Goal: Task Accomplishment & Management: Manage account settings

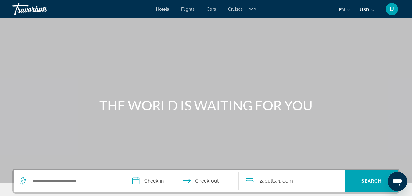
click at [388, 8] on div "IJ" at bounding box center [391, 9] width 12 height 12
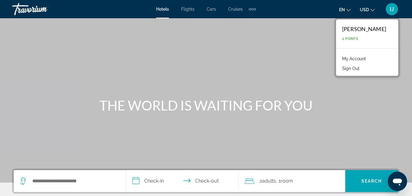
click at [369, 61] on link "My Account" at bounding box center [354, 59] width 30 height 8
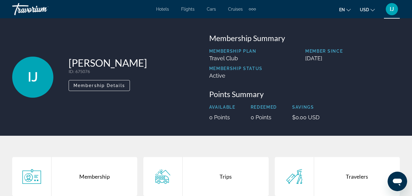
scroll to position [88, 0]
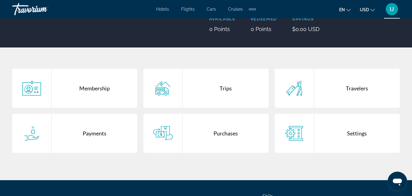
click at [214, 137] on div "Purchases" at bounding box center [225, 133] width 86 height 39
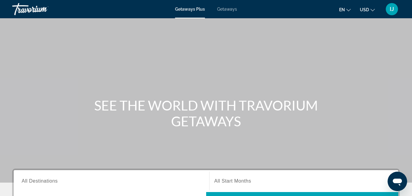
click at [386, 10] on div "IJ" at bounding box center [391, 9] width 12 height 12
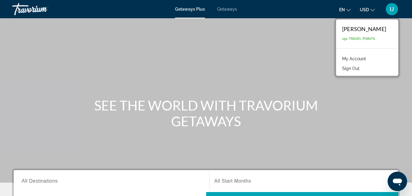
click at [357, 57] on link "My Account" at bounding box center [354, 59] width 30 height 8
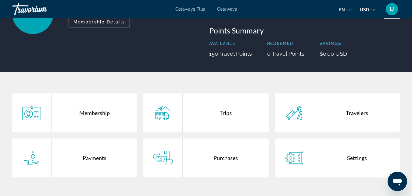
scroll to position [90, 0]
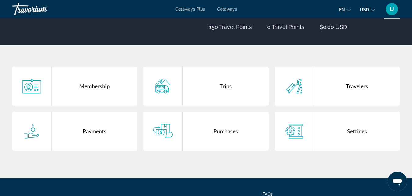
click at [189, 148] on div "Purchases" at bounding box center [225, 131] width 86 height 39
